Goal: Information Seeking & Learning: Find specific fact

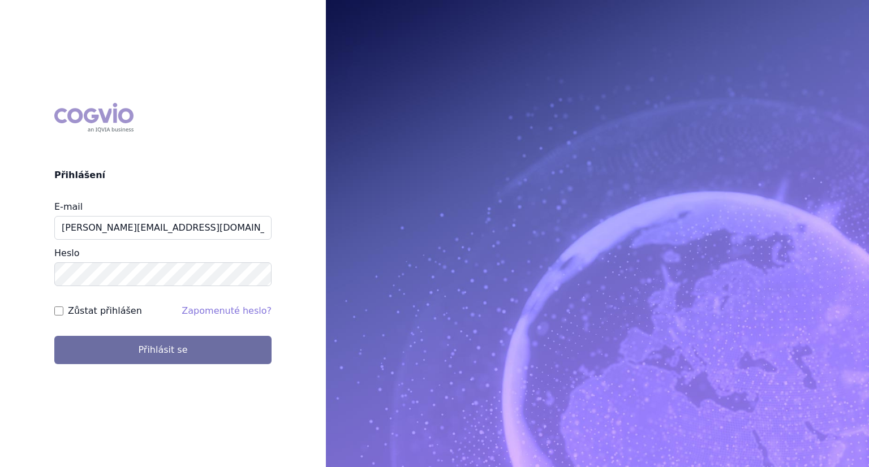
type input "[PERSON_NAME][EMAIL_ADDRESS][DOMAIN_NAME]"
click at [54, 336] on button "Přihlásit se" at bounding box center [162, 350] width 217 height 28
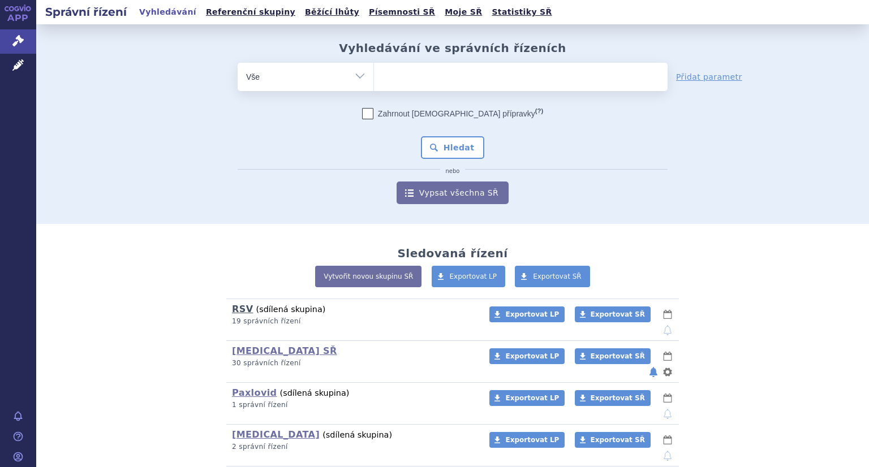
click at [232, 311] on link "RSV" at bounding box center [242, 309] width 21 height 11
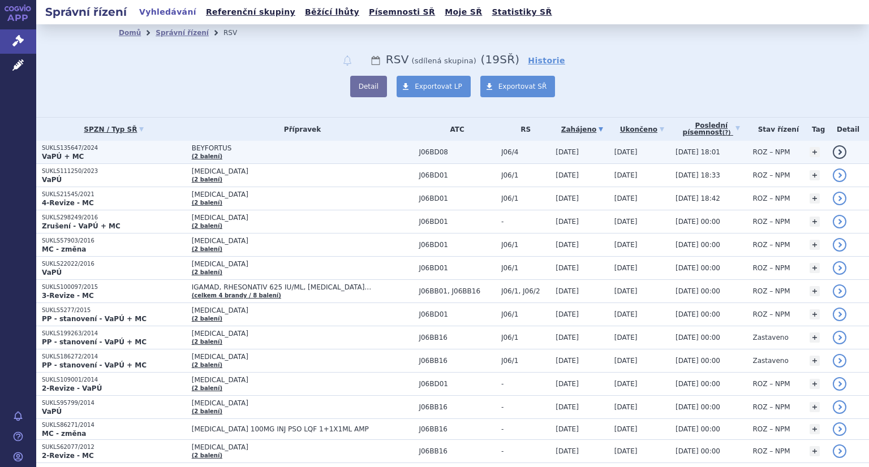
click at [84, 149] on p "SUKLS135647/2024" at bounding box center [114, 148] width 144 height 8
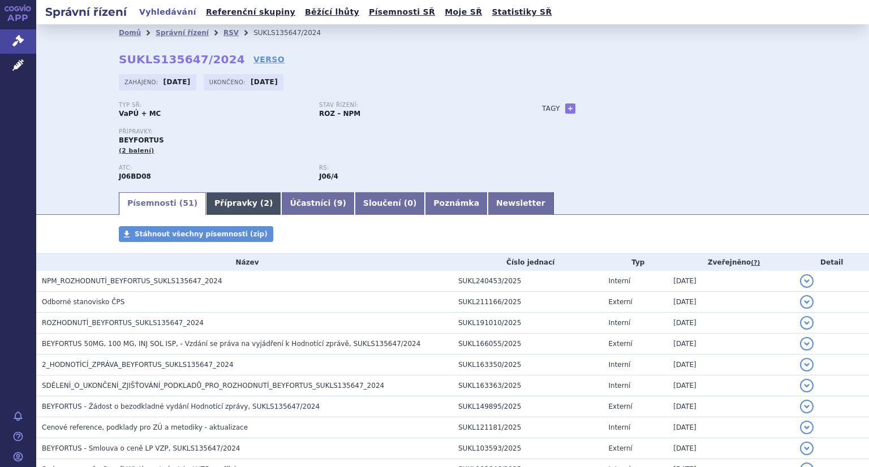
click at [210, 204] on link "Přípravky ( 2 )" at bounding box center [243, 203] width 75 height 23
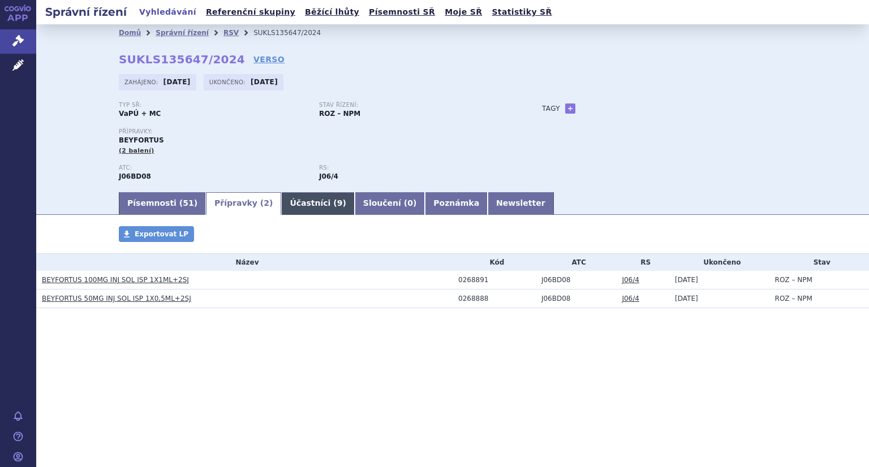
click at [296, 212] on link "Účastníci ( 9 )" at bounding box center [317, 203] width 73 height 23
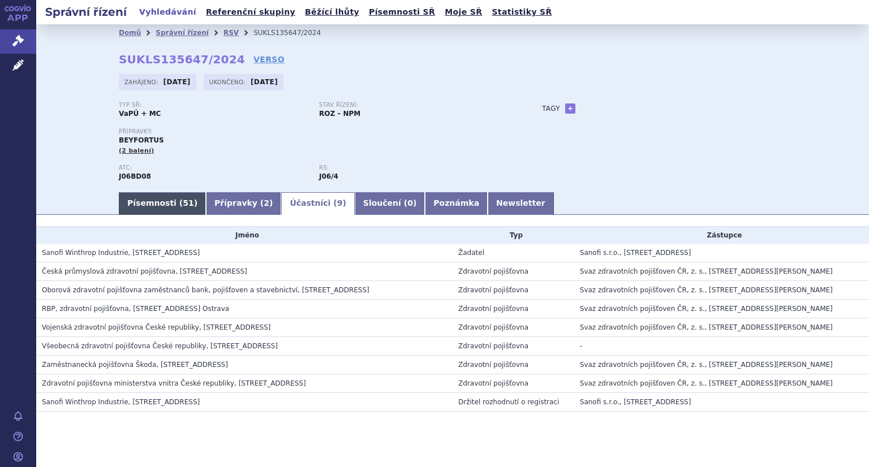
click at [145, 205] on link "Písemnosti ( 51 )" at bounding box center [162, 203] width 87 height 23
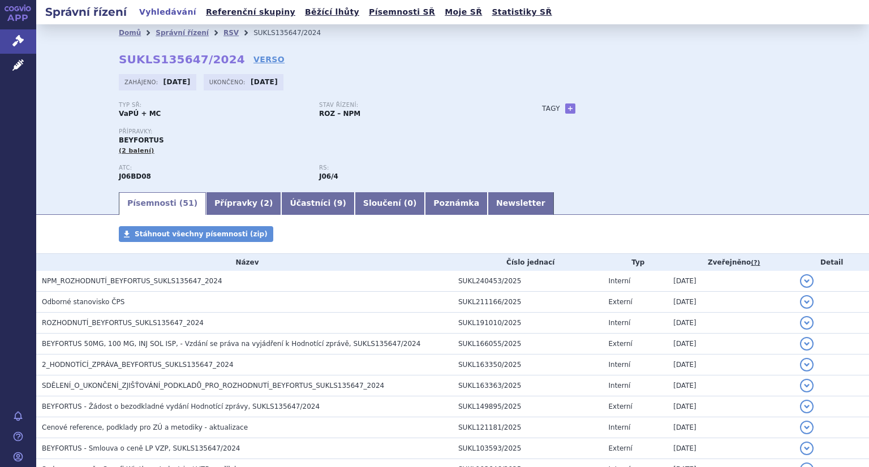
click at [15, 79] on div "APP Správní řízení Léčivé přípravky Notifikace Nápověda Lenka Kratochvílová" at bounding box center [18, 233] width 36 height 467
click at [18, 68] on icon at bounding box center [17, 64] width 11 height 11
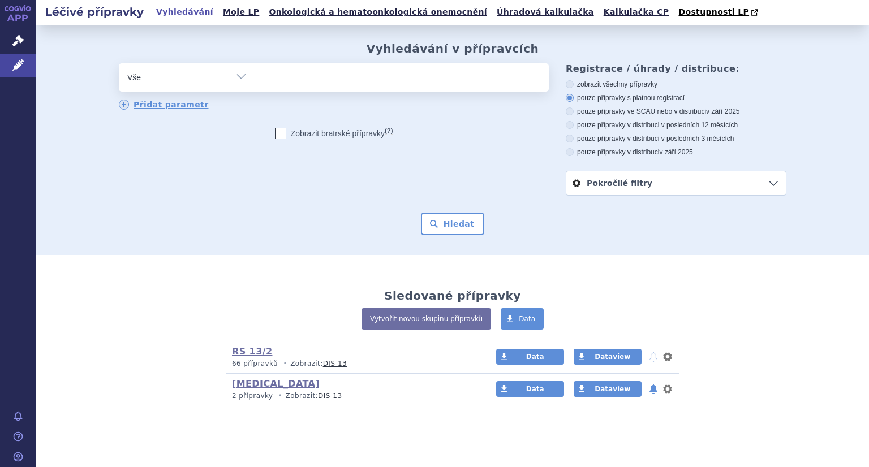
click at [281, 84] on ul at bounding box center [402, 75] width 294 height 24
click at [255, 84] on select at bounding box center [255, 77] width 1 height 28
type input "be"
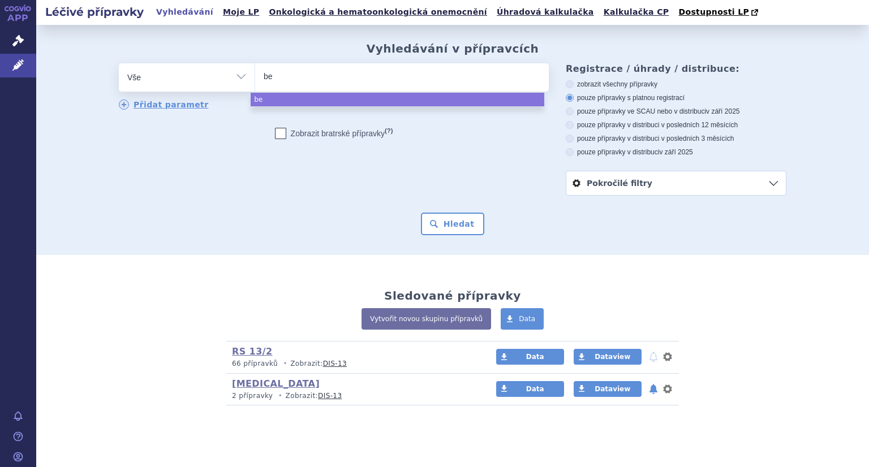
type input "bey"
type input "beyfor"
type input "beyfort"
type input "beyfortus"
select select "beyfortus"
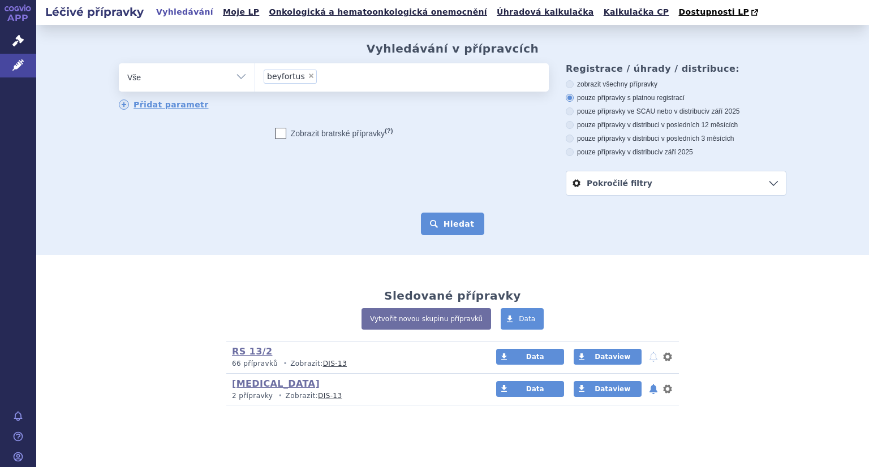
click at [441, 228] on button "Hledat" at bounding box center [453, 224] width 64 height 23
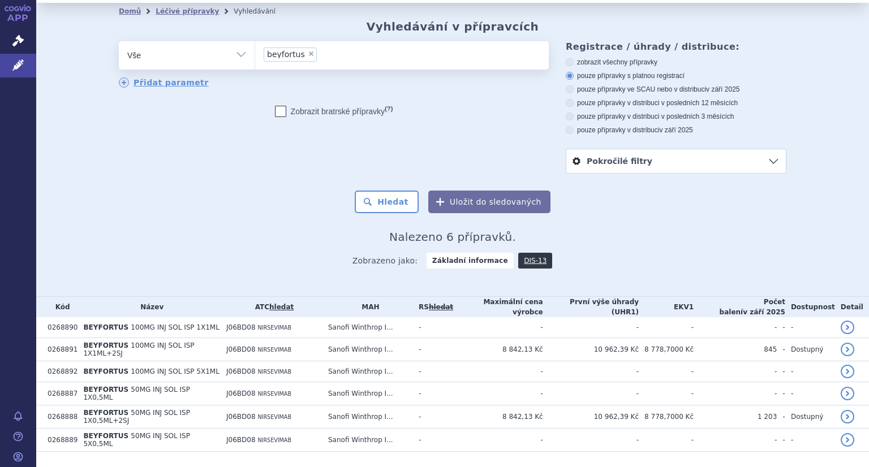
scroll to position [40, 0]
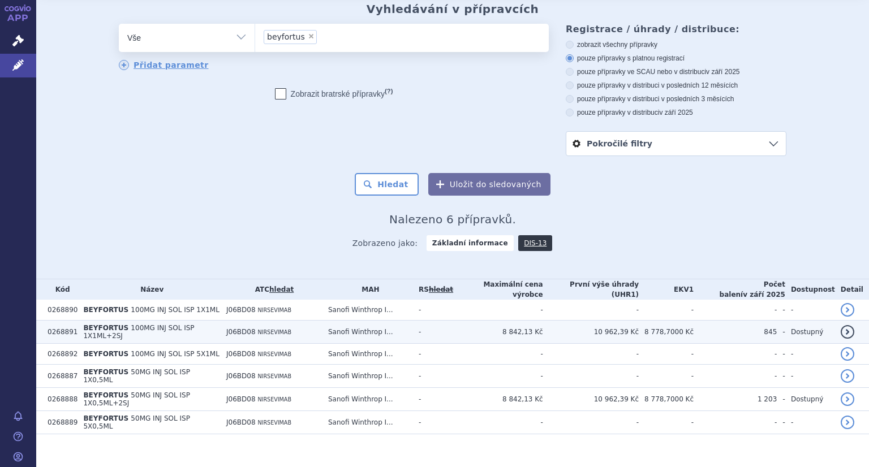
click at [279, 330] on span "NIRSEVIMAB" at bounding box center [274, 332] width 34 height 6
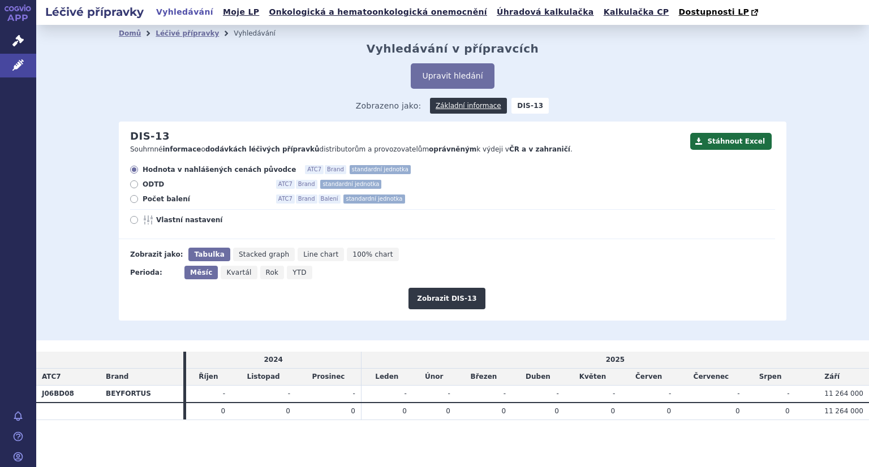
click at [135, 198] on icon at bounding box center [134, 199] width 8 height 8
click at [135, 198] on input "Počet balení ATC7 Brand Balení standardní jednotka" at bounding box center [134, 200] width 7 height 7
radio input "true"
click at [459, 297] on button "Zobrazit DIS-13" at bounding box center [446, 298] width 76 height 21
